Goal: Register for event/course

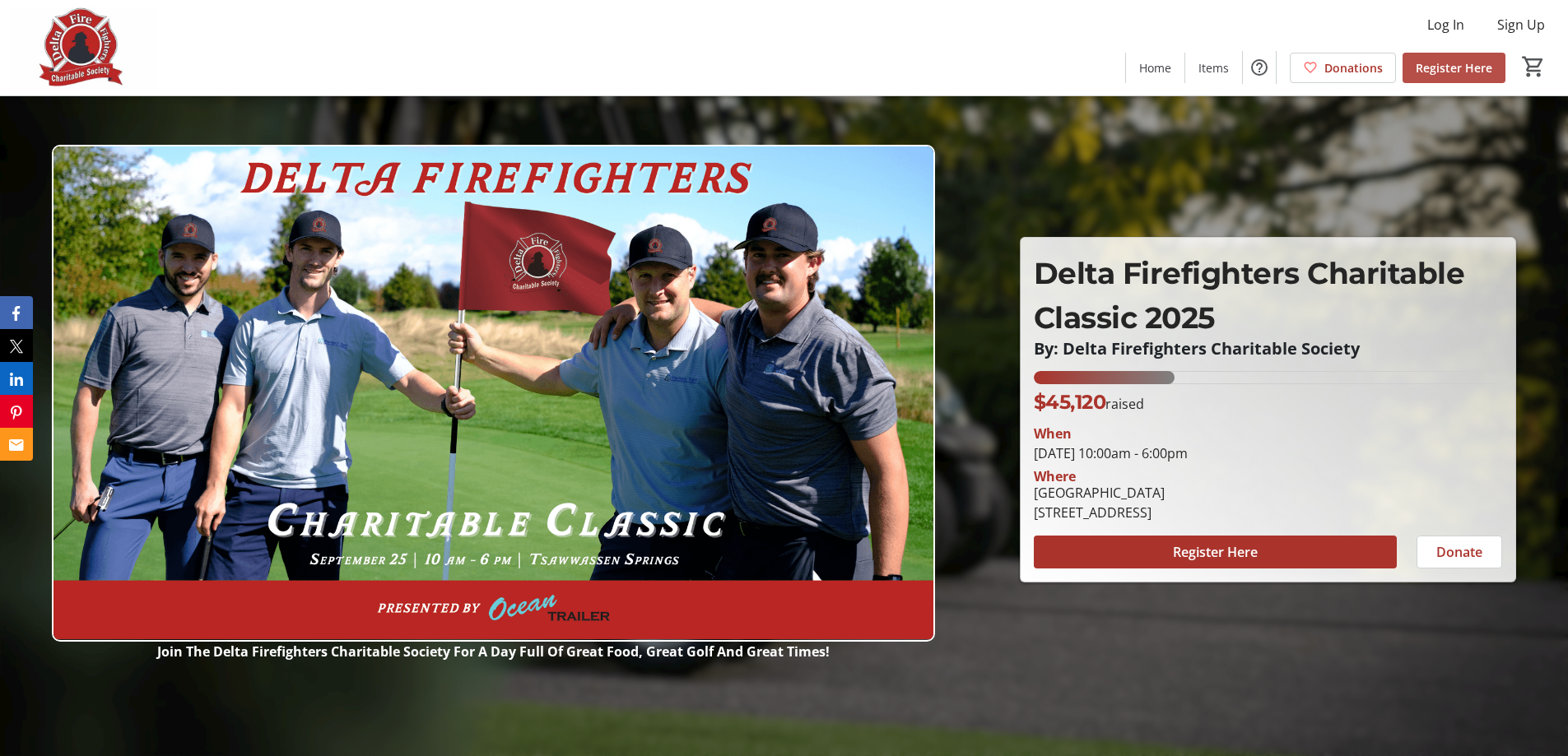
click at [1473, 67] on span "Register Here" at bounding box center [1453, 67] width 76 height 17
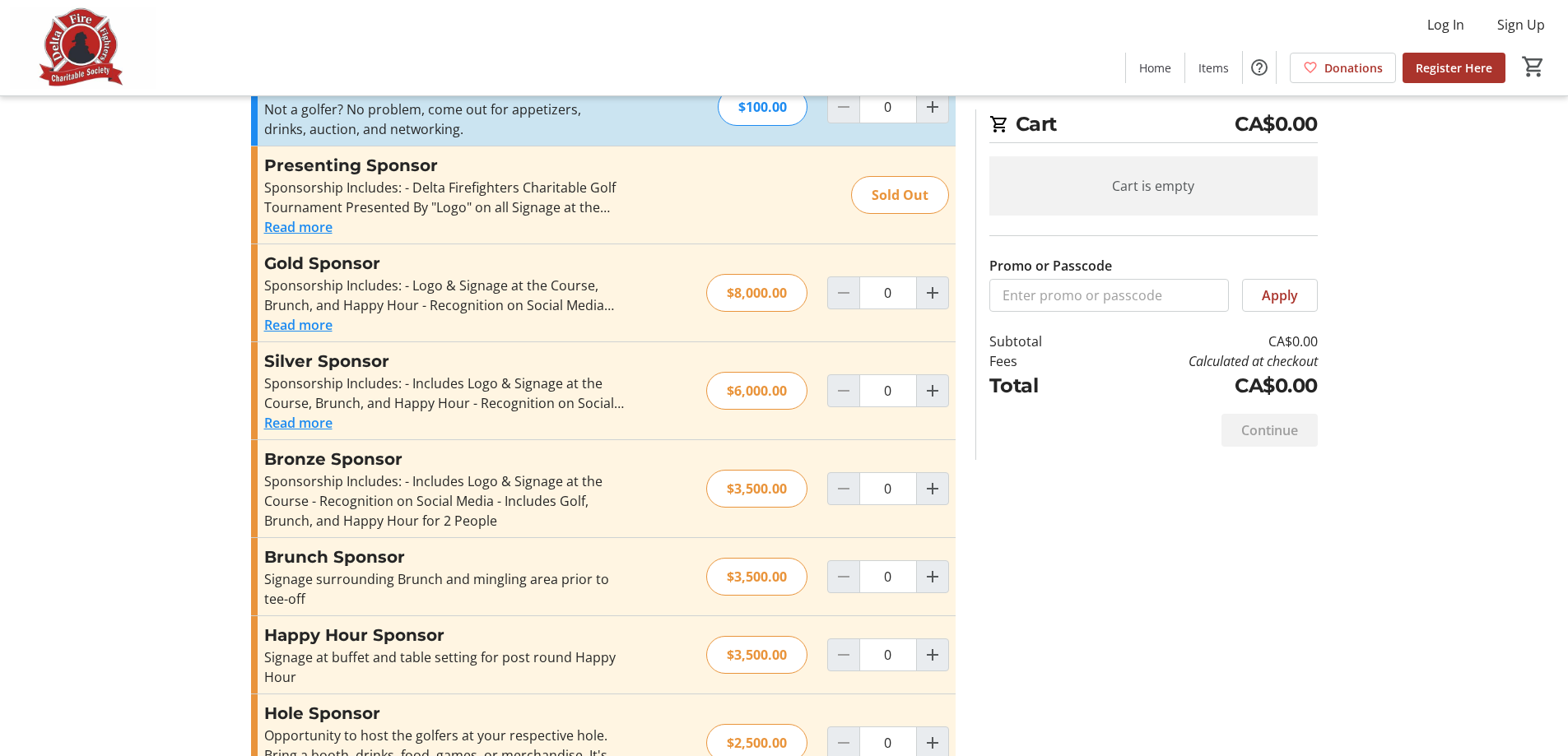
scroll to position [488, 0]
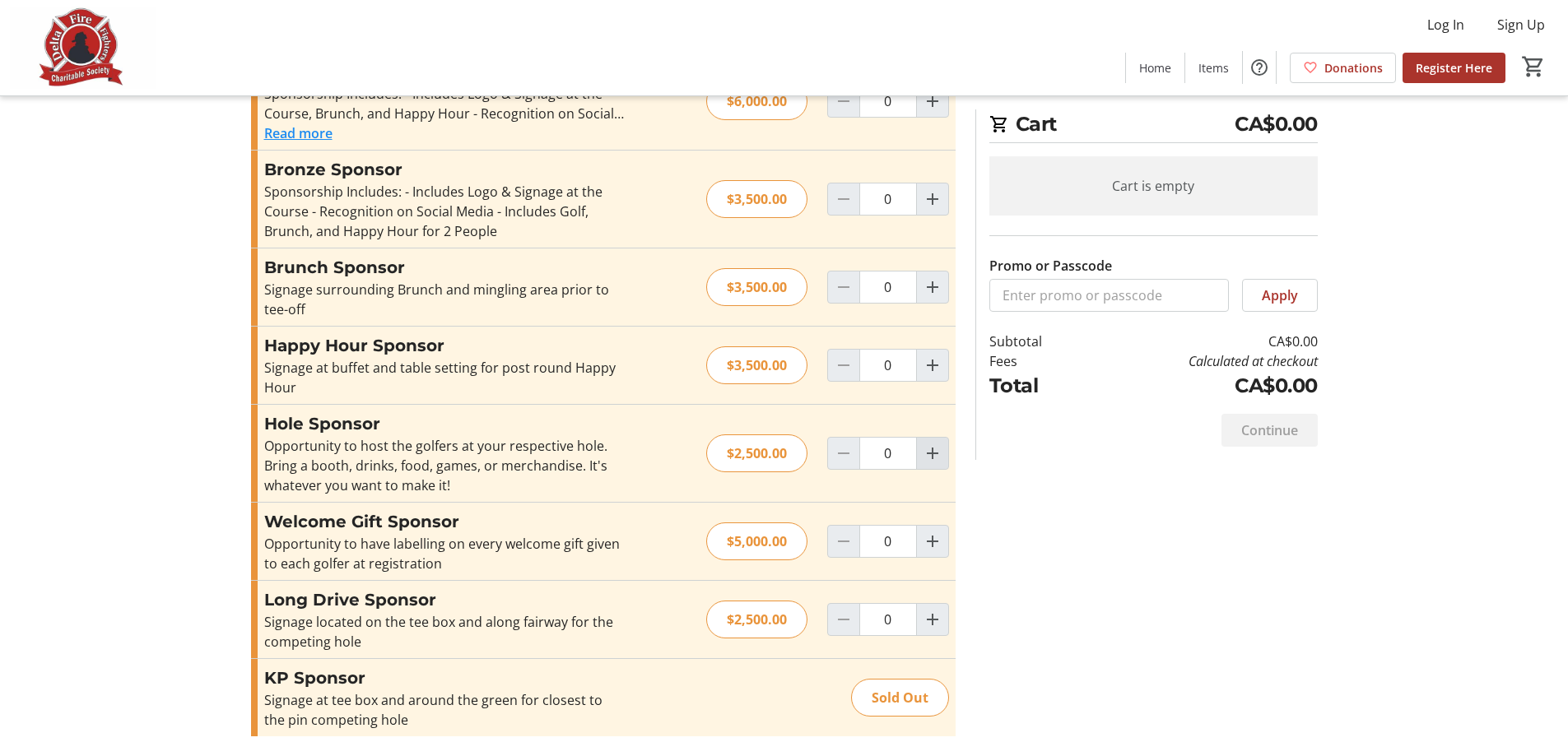
click at [932, 451] on mat-icon "Increment by one" at bounding box center [933, 453] width 20 height 20
type input "1"
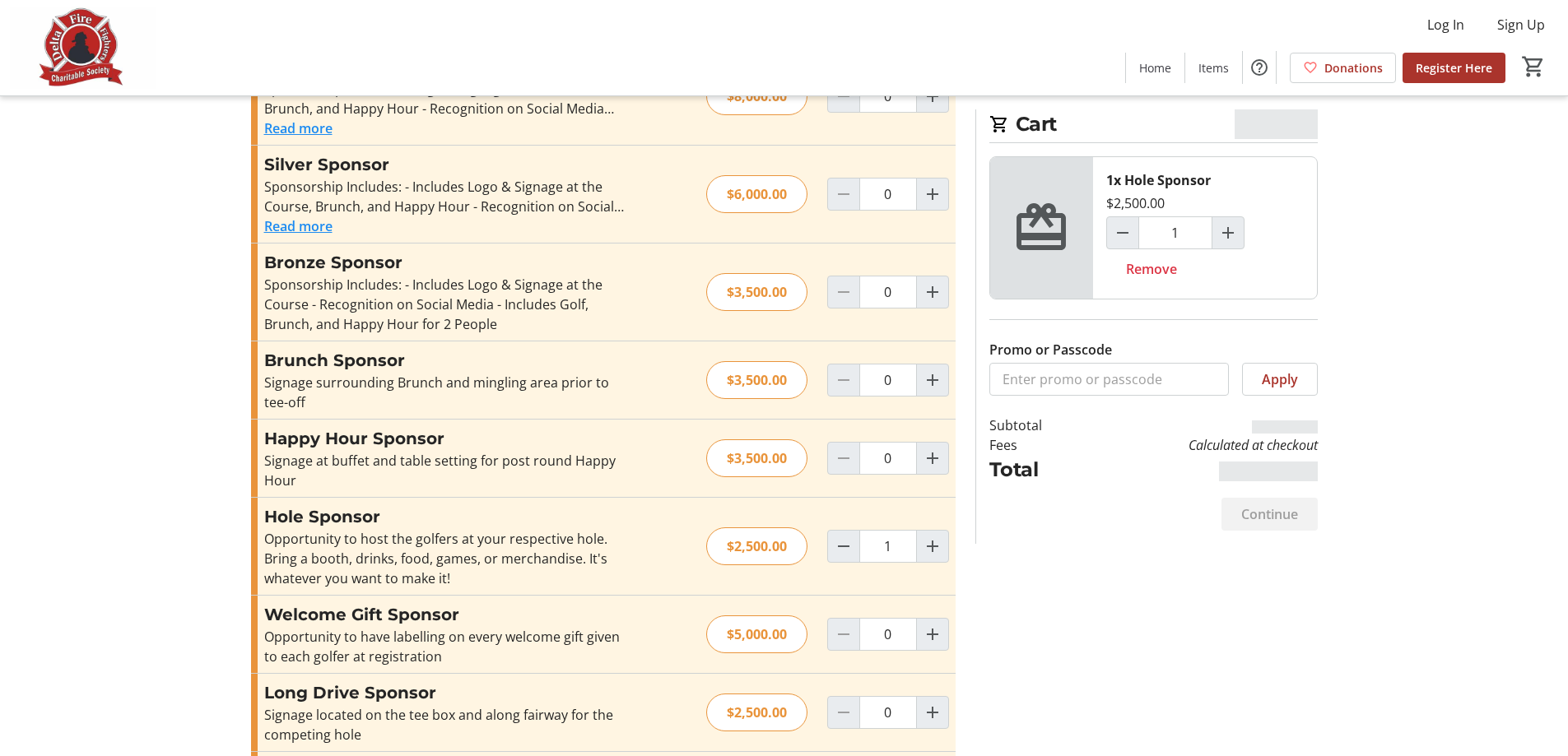
scroll to position [241, 0]
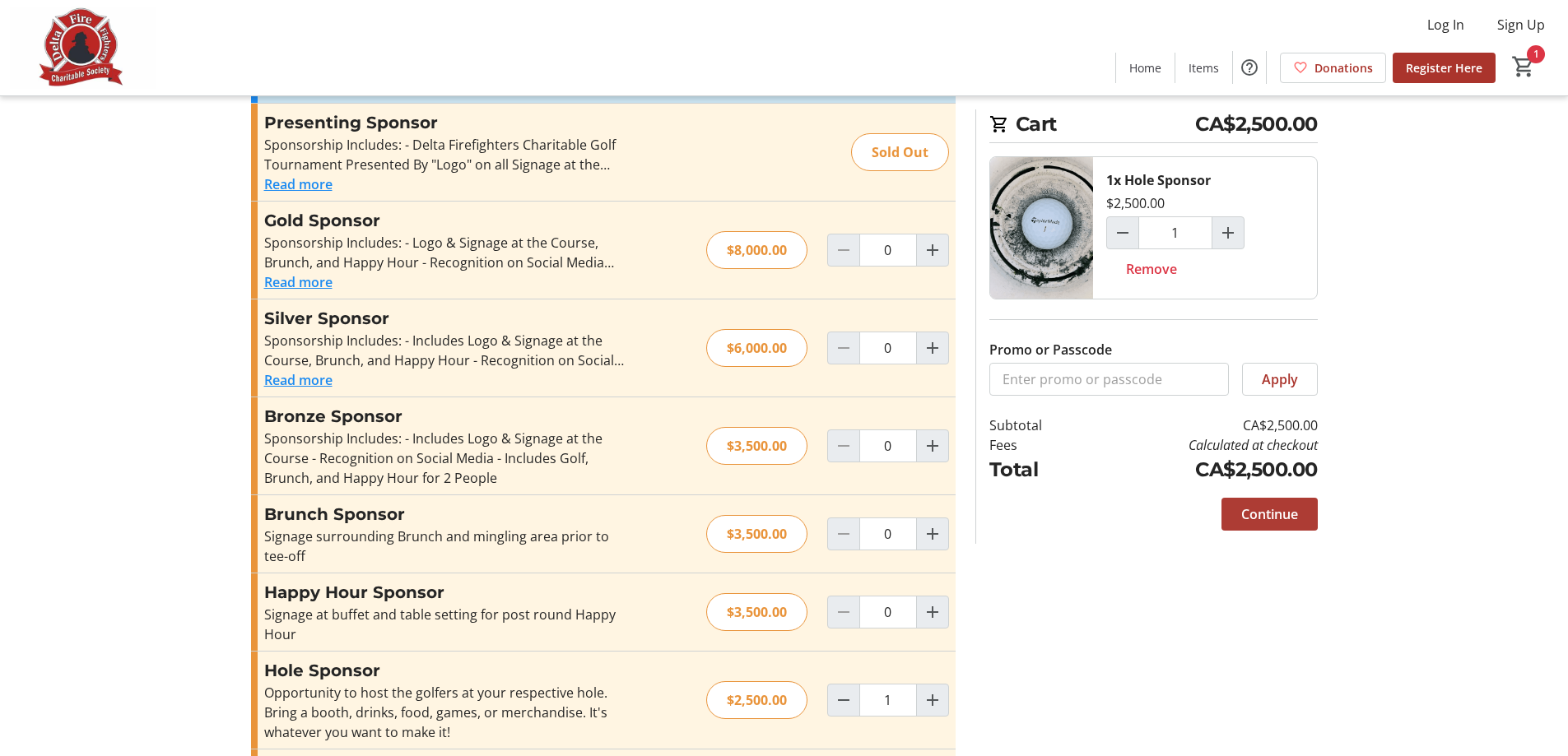
click at [1290, 515] on span "Continue" at bounding box center [1269, 514] width 56 height 20
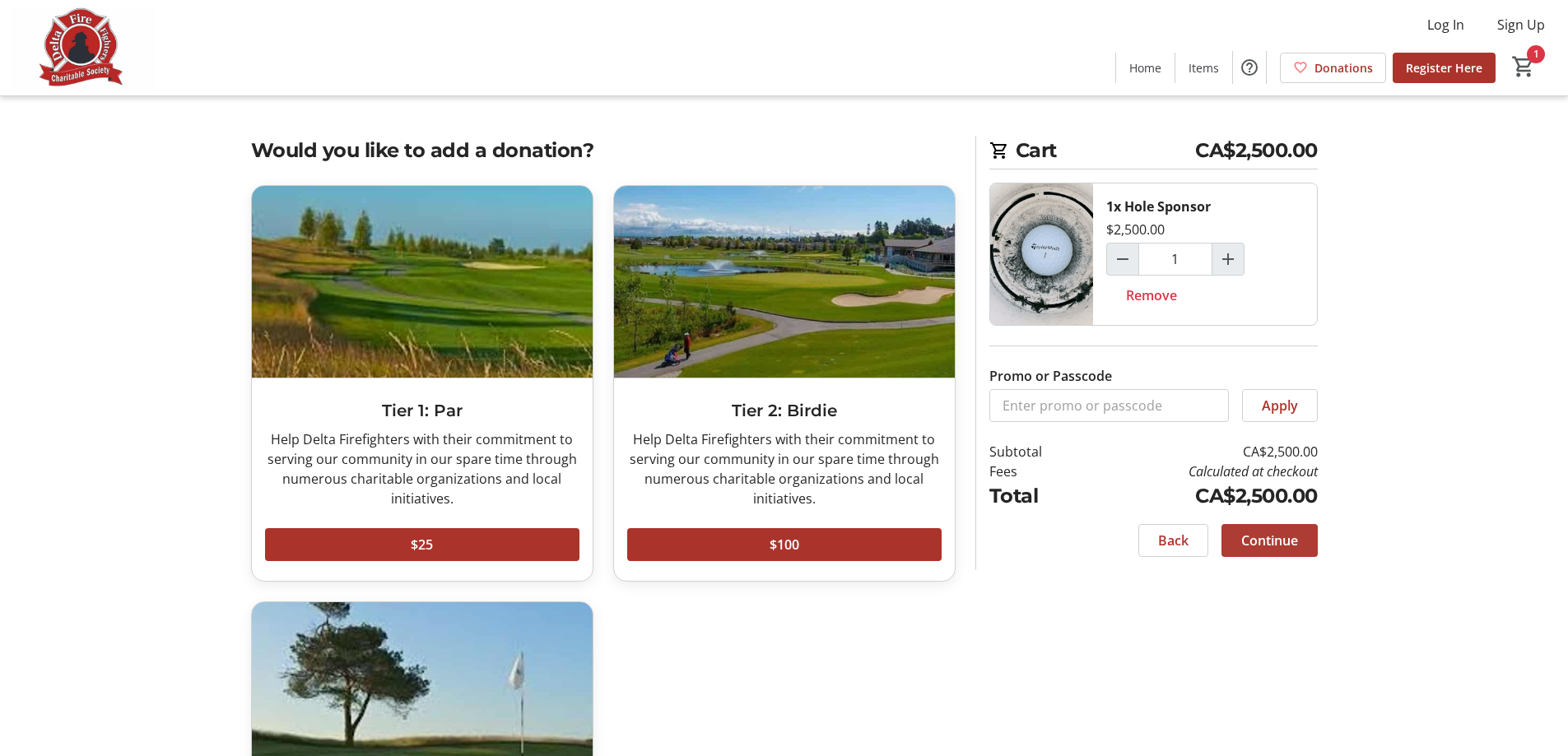
click at [1289, 533] on span "Continue" at bounding box center [1269, 541] width 56 height 20
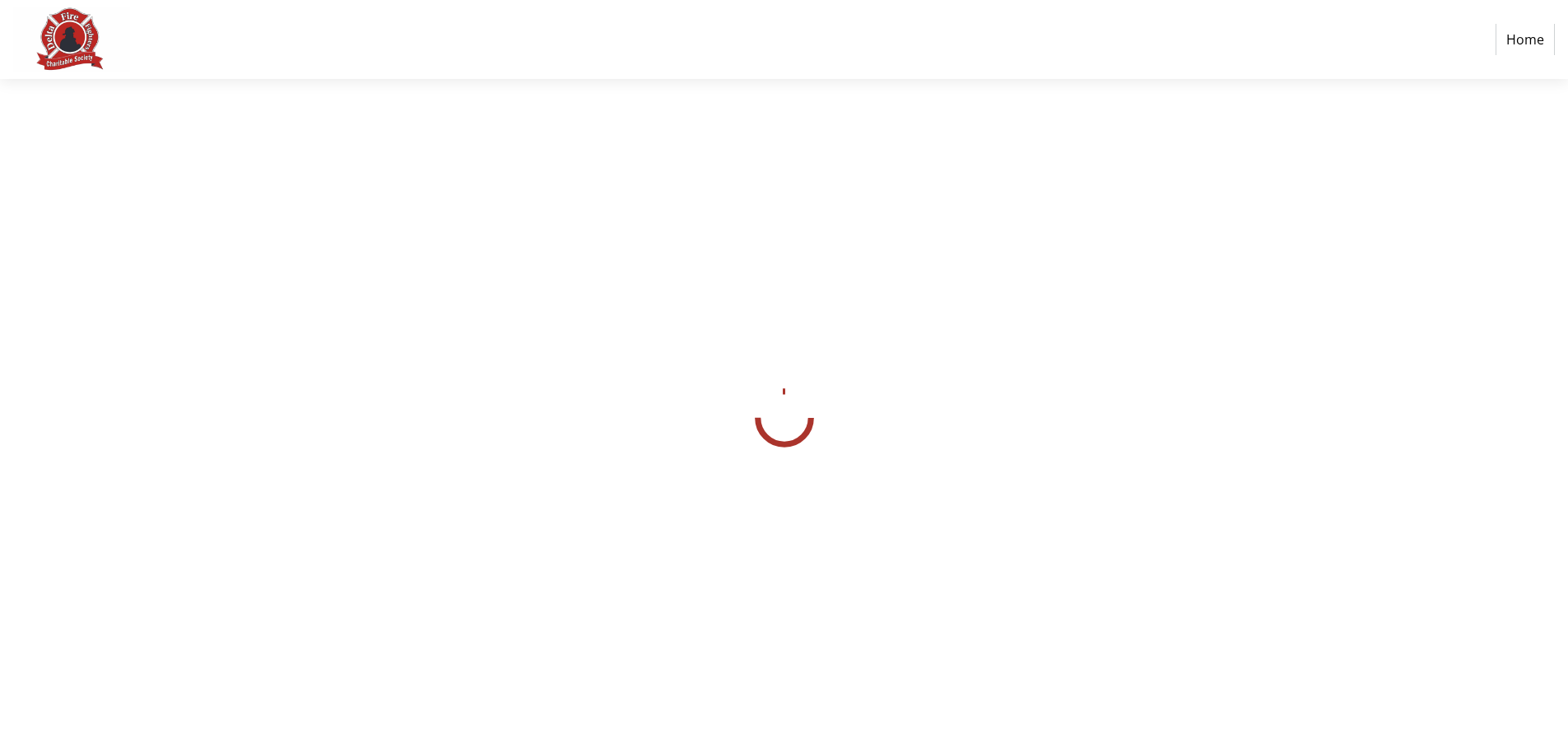
select select "CA"
